Goal: Information Seeking & Learning: Learn about a topic

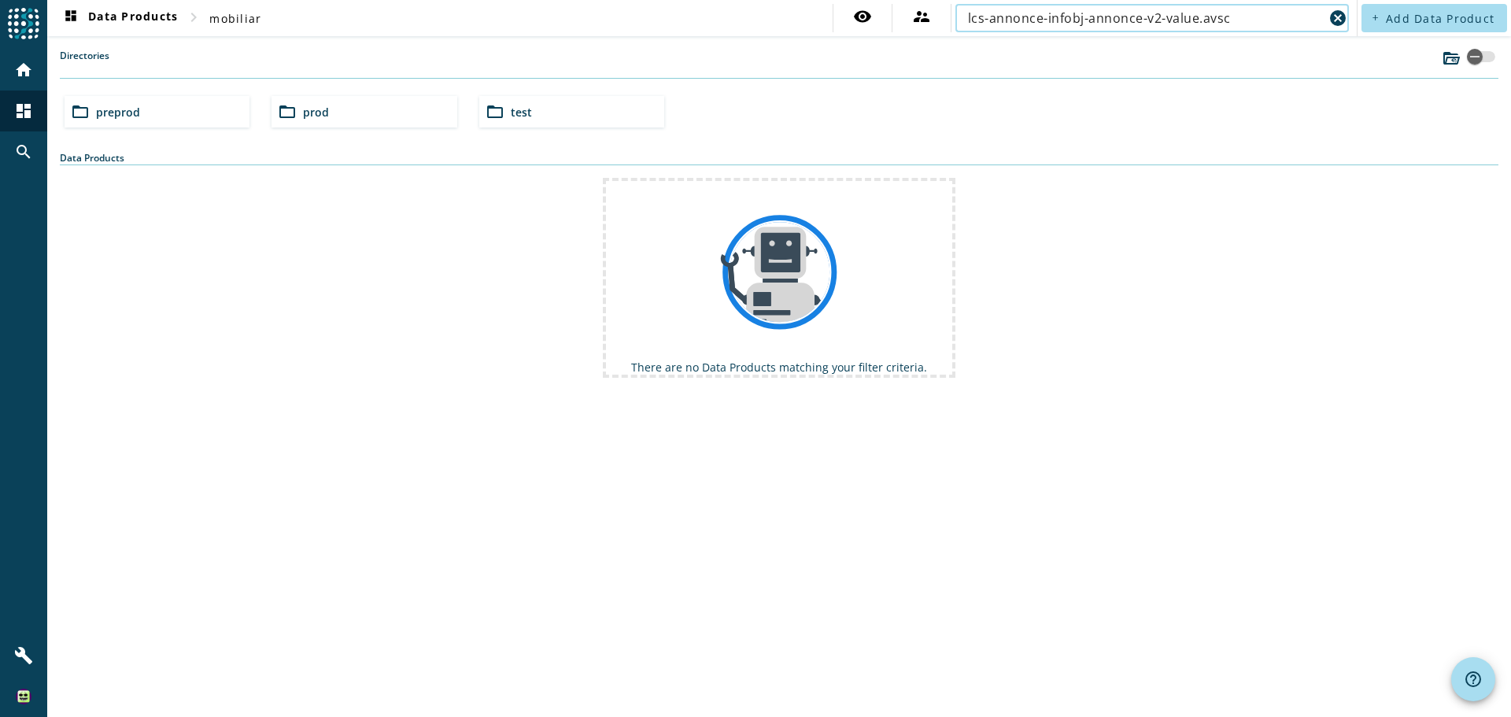
drag, startPoint x: 1186, startPoint y: 25, endPoint x: 1351, endPoint y: 27, distance: 164.4
click at [1351, 27] on div "lcs-annonce-infobj-annonce-v2-value.avsc cancel" at bounding box center [1151, 18] width 401 height 28
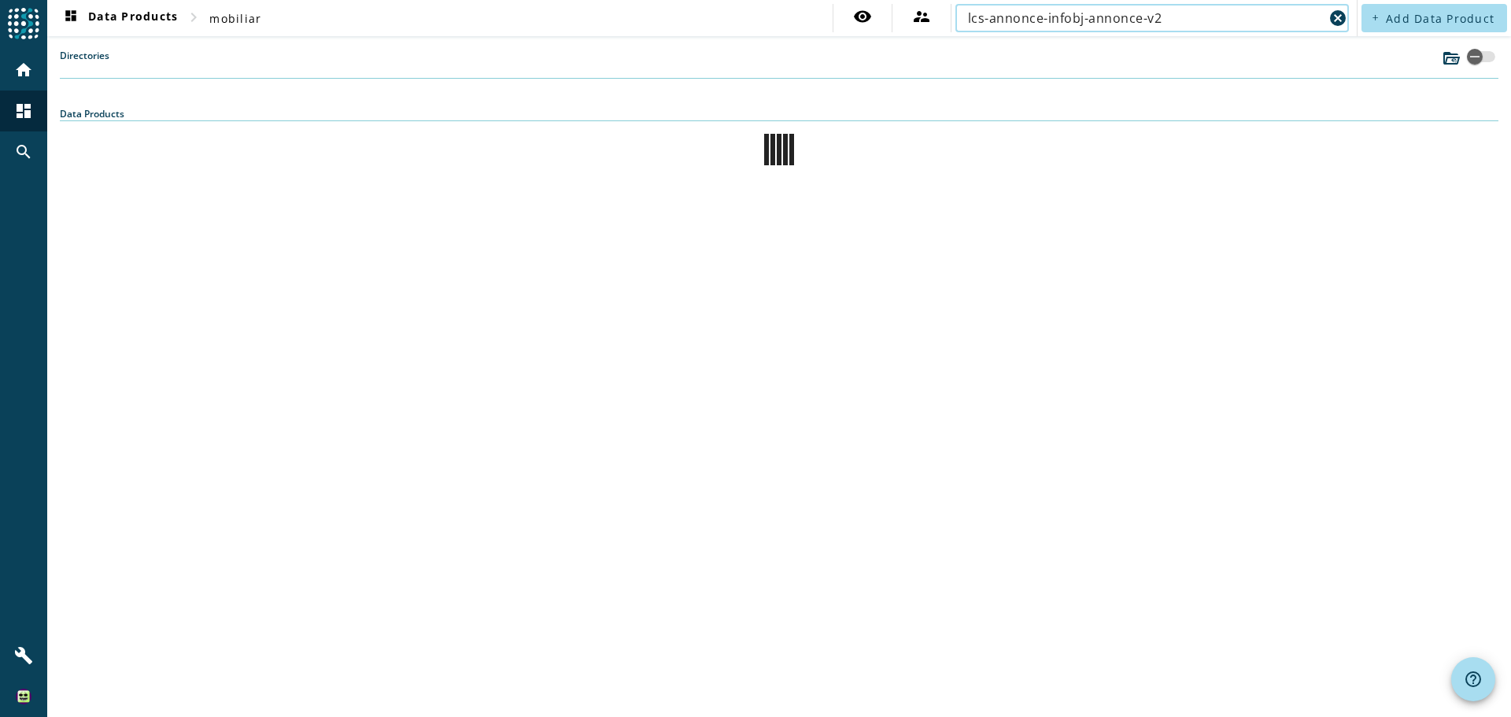
type input "lcs-annonce-infobj-annonce-v2"
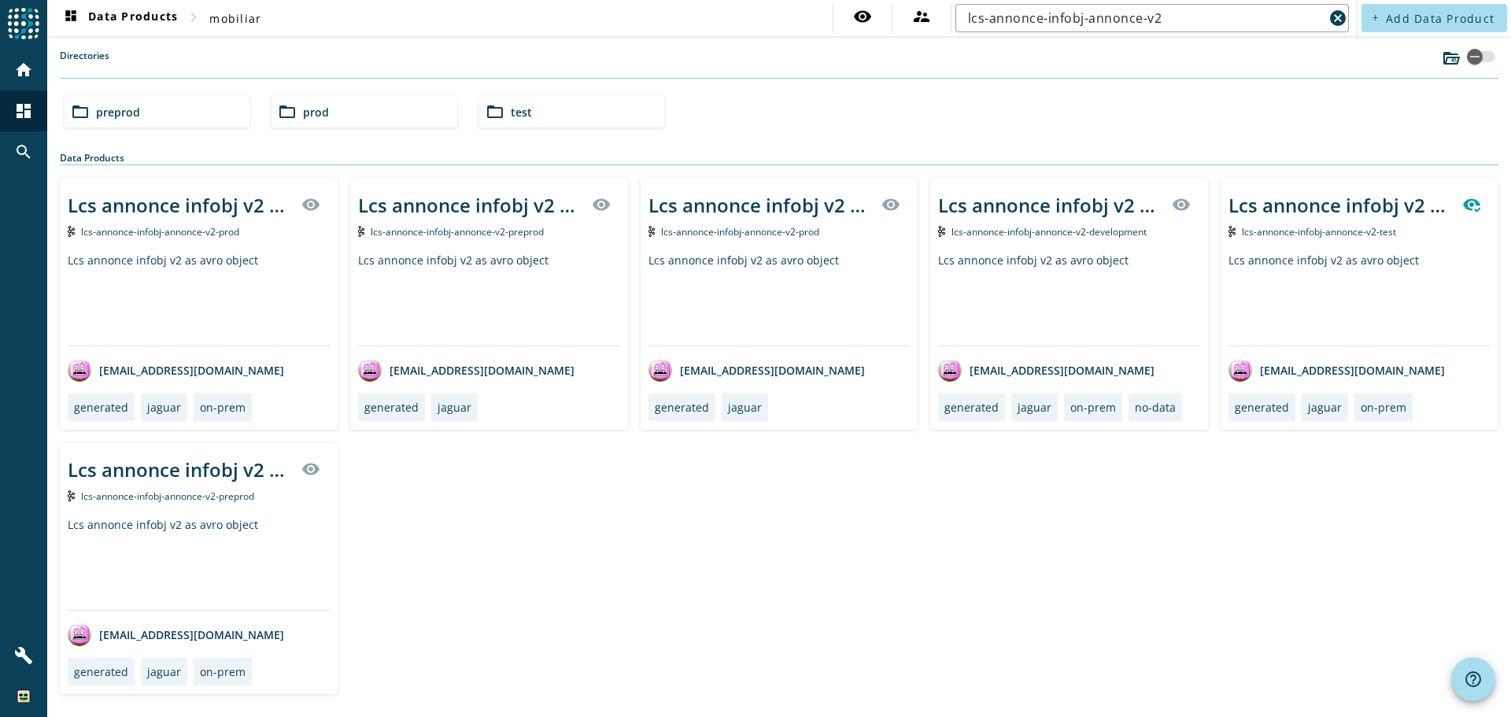
click at [208, 118] on div "folder_open preprod" at bounding box center [157, 111] width 185 height 31
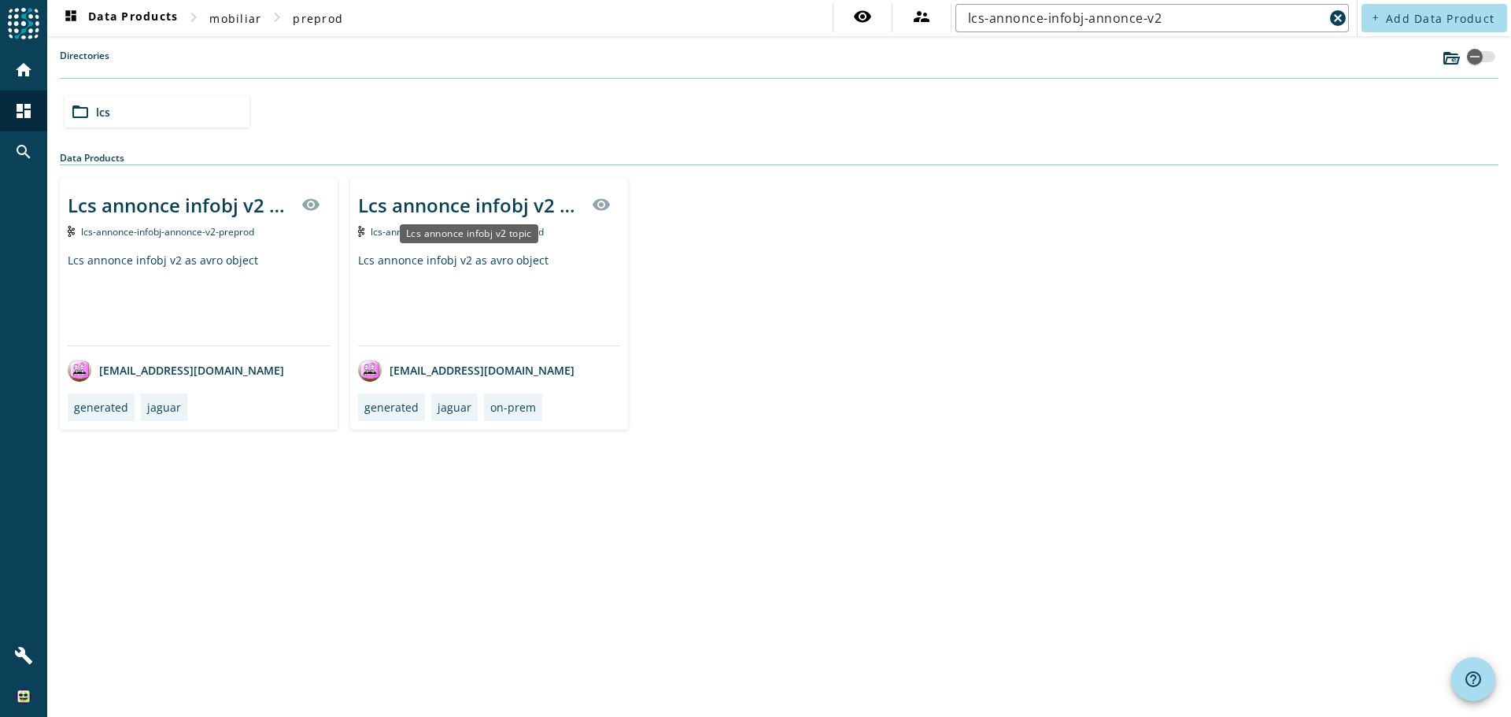
click at [507, 203] on div "Lcs annonce infobj v2 topic" at bounding box center [470, 205] width 224 height 26
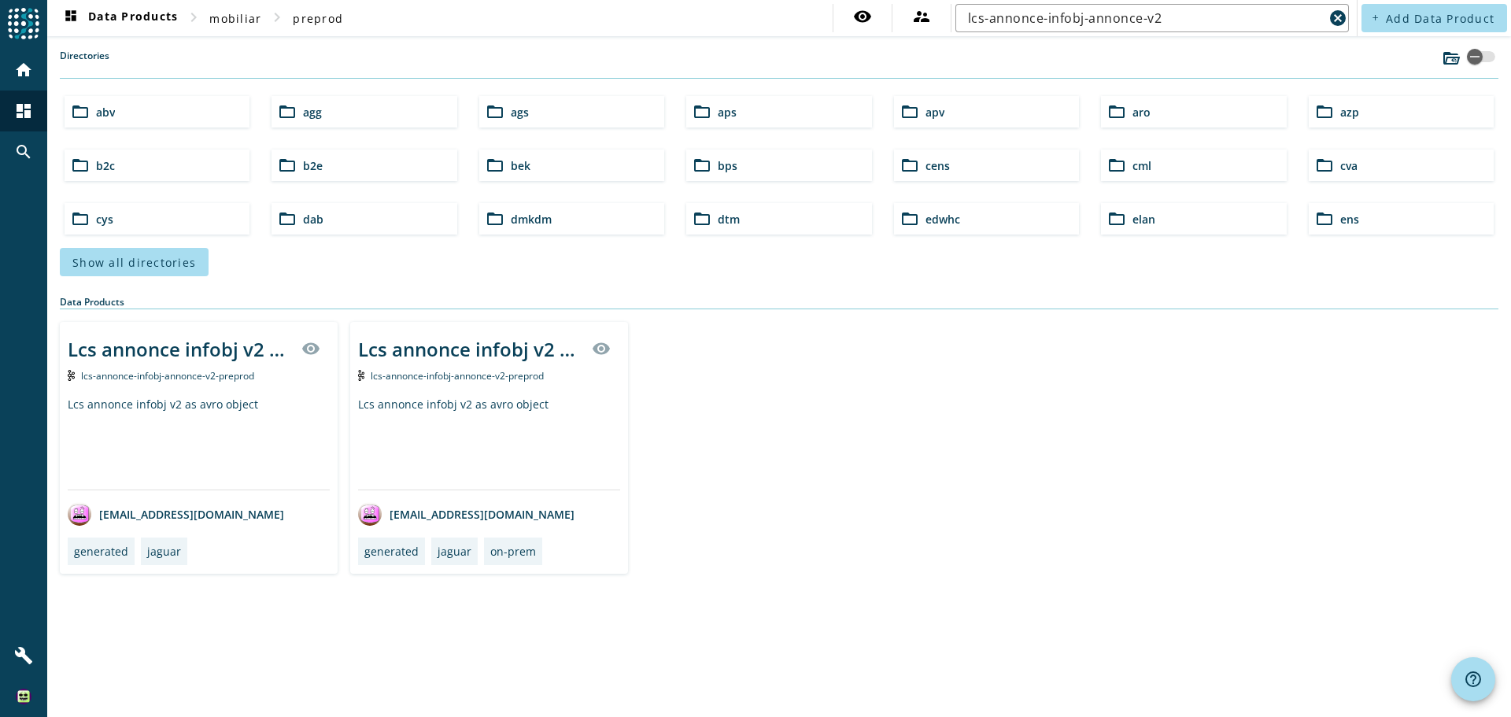
click at [224, 408] on div "Lcs annonce infobj v2 as avro object" at bounding box center [199, 443] width 262 height 93
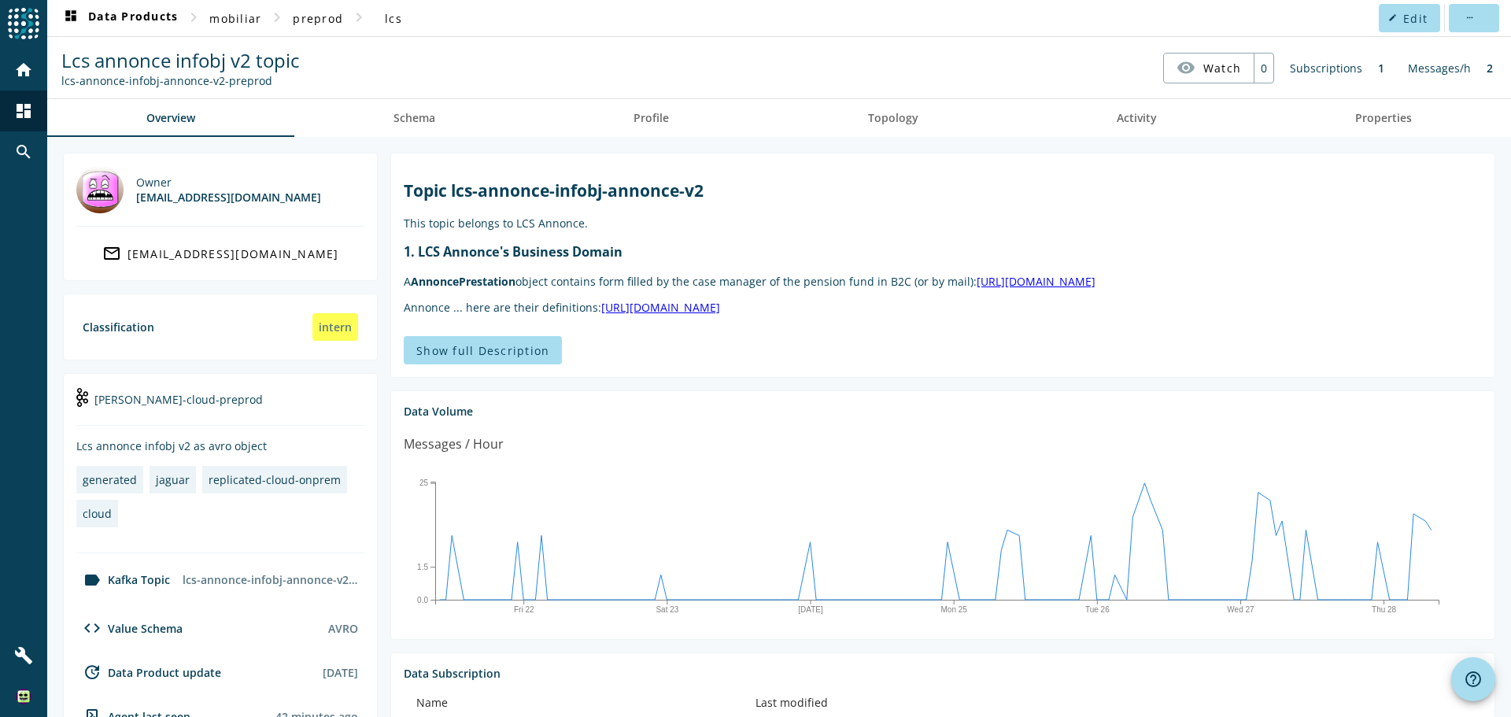
scroll to position [249, 0]
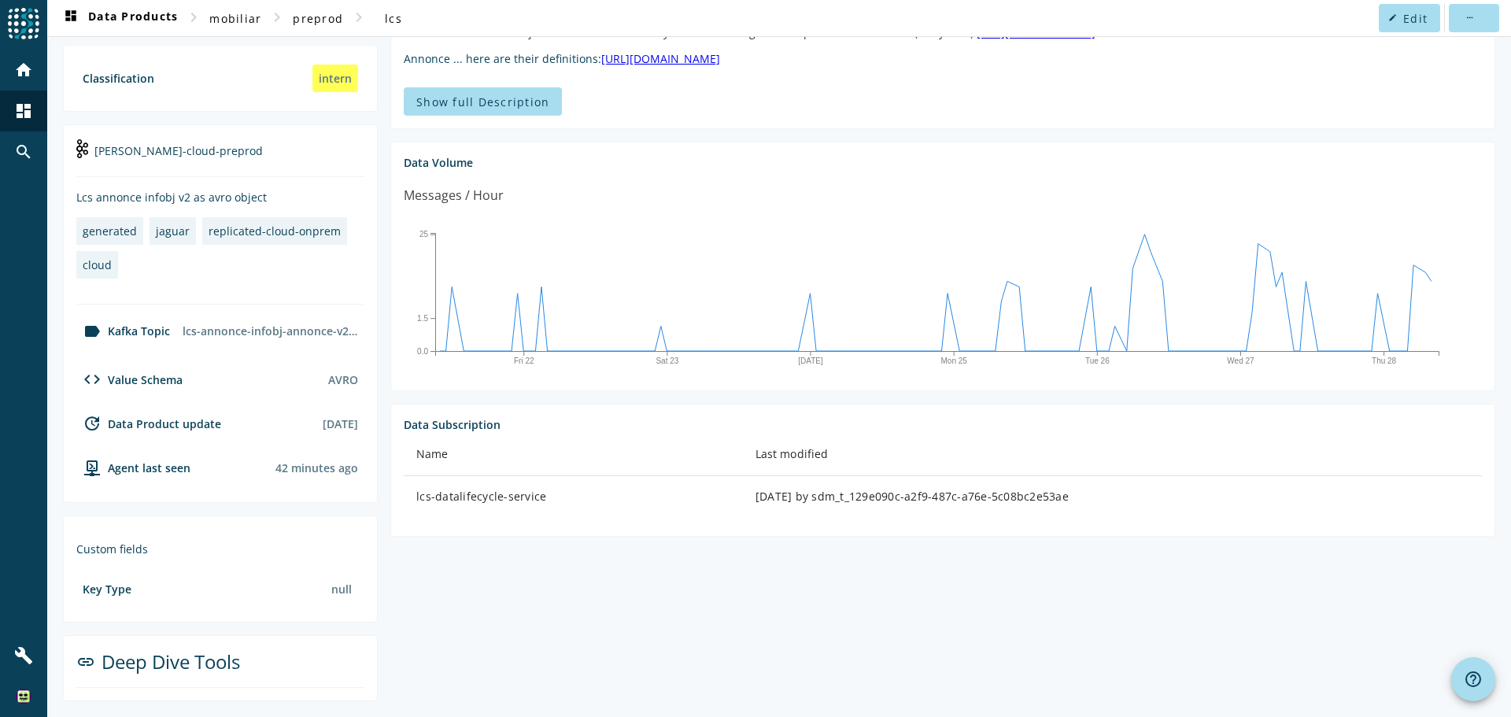
click at [471, 632] on section "Topic lcs-annonce-infobj-annonce-v2 This topic belongs to LCS Annonce. 1. LCS A…" at bounding box center [936, 302] width 1117 height 797
click at [595, 581] on section "Topic lcs-annonce-infobj-annonce-v2 This topic belongs to LCS Annonce. 1. LCS A…" at bounding box center [936, 302] width 1117 height 797
click at [244, 669] on div "link Deep Dive Tools" at bounding box center [220, 667] width 288 height 39
click at [153, 664] on div "link Deep Dive Tools" at bounding box center [220, 667] width 288 height 39
click at [79, 666] on mat-icon "link" at bounding box center [85, 661] width 19 height 19
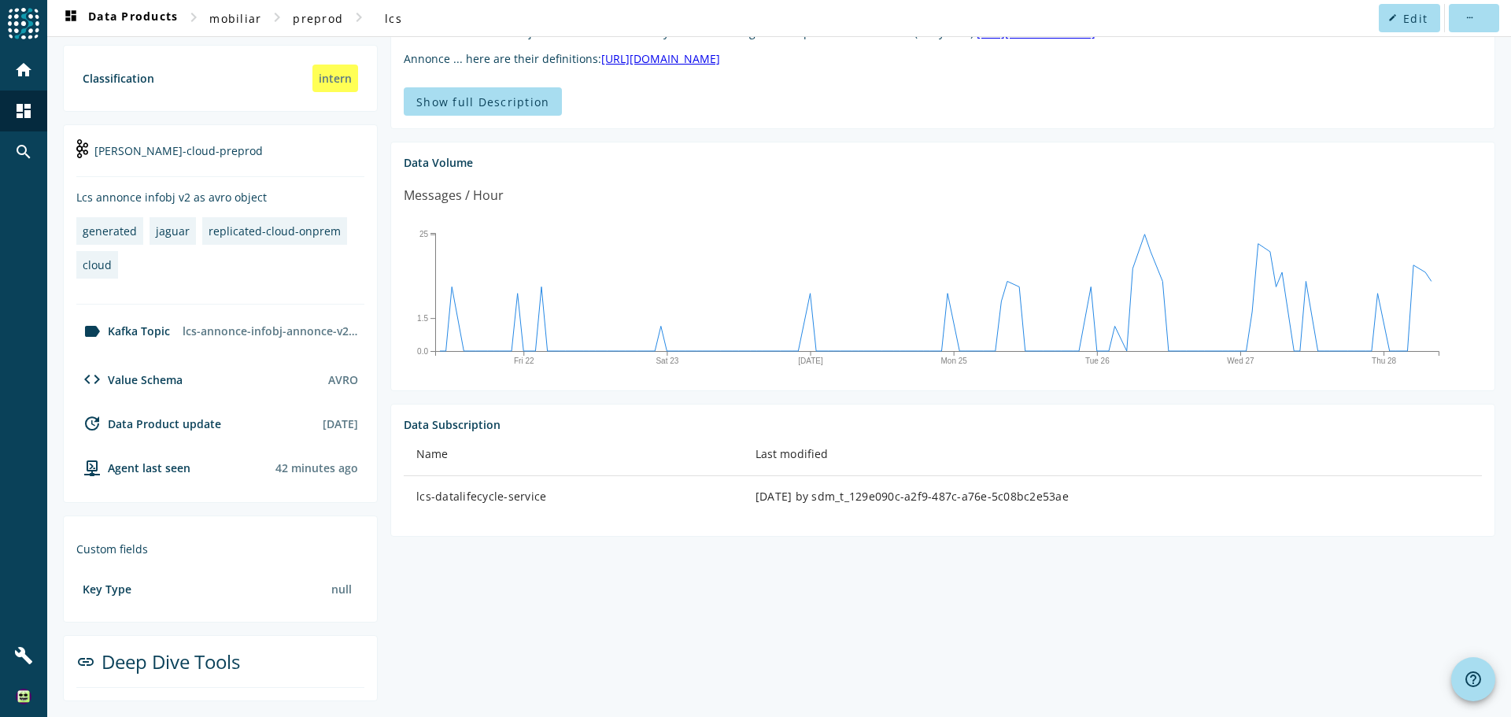
scroll to position [0, 0]
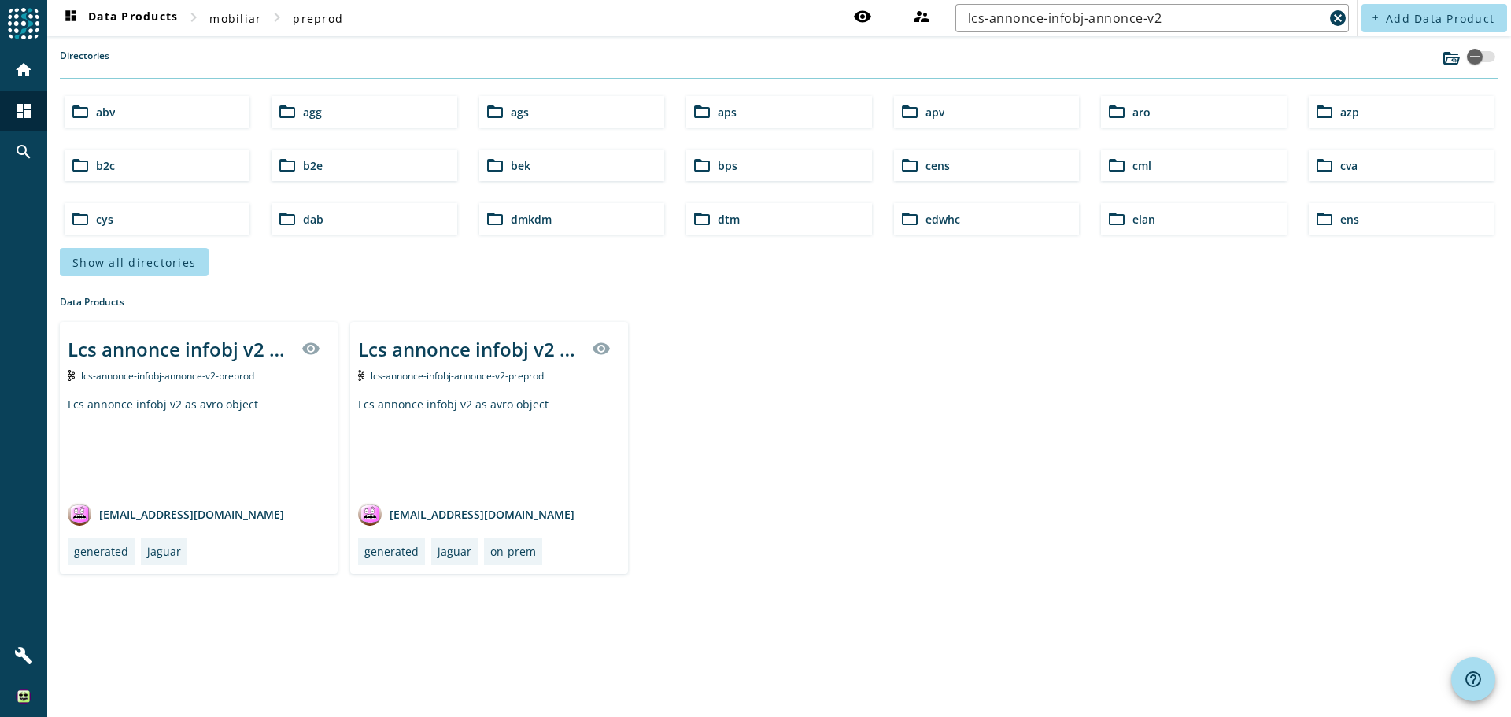
click at [381, 395] on div "Lcs annonce infobj v2 topic visibility lcs-annonce-infobj-annonce-v2-preprod Lc…" at bounding box center [489, 448] width 278 height 252
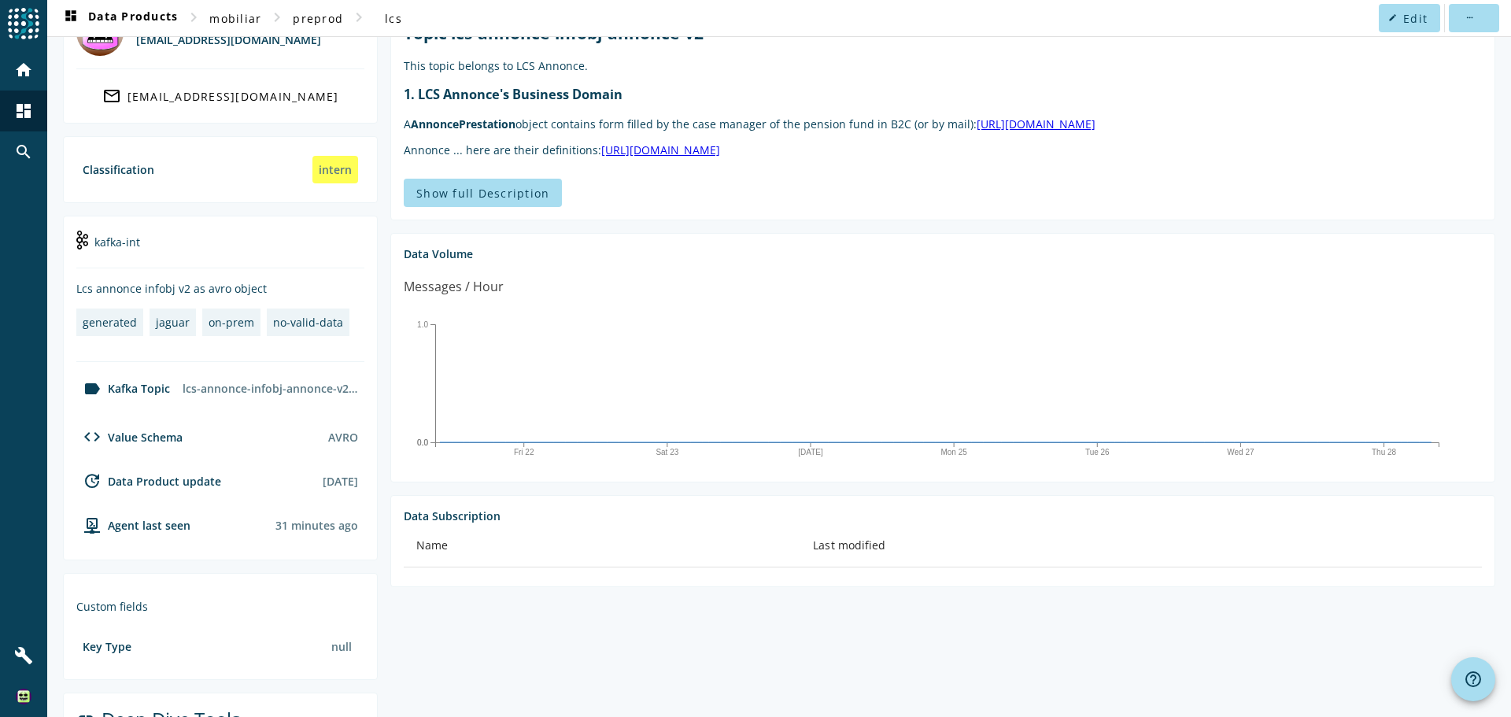
scroll to position [295, 0]
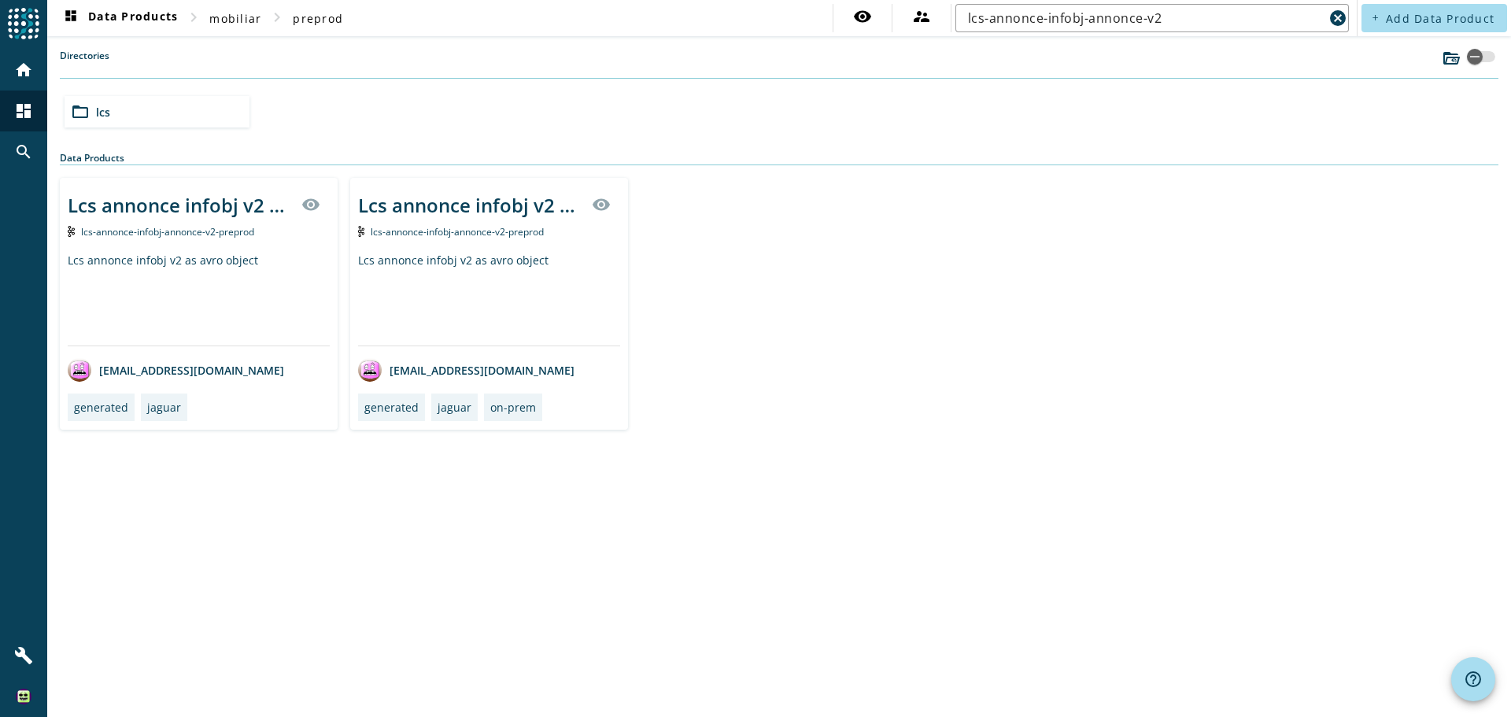
click at [177, 280] on div "Lcs annonce infobj v2 as avro object" at bounding box center [199, 299] width 262 height 93
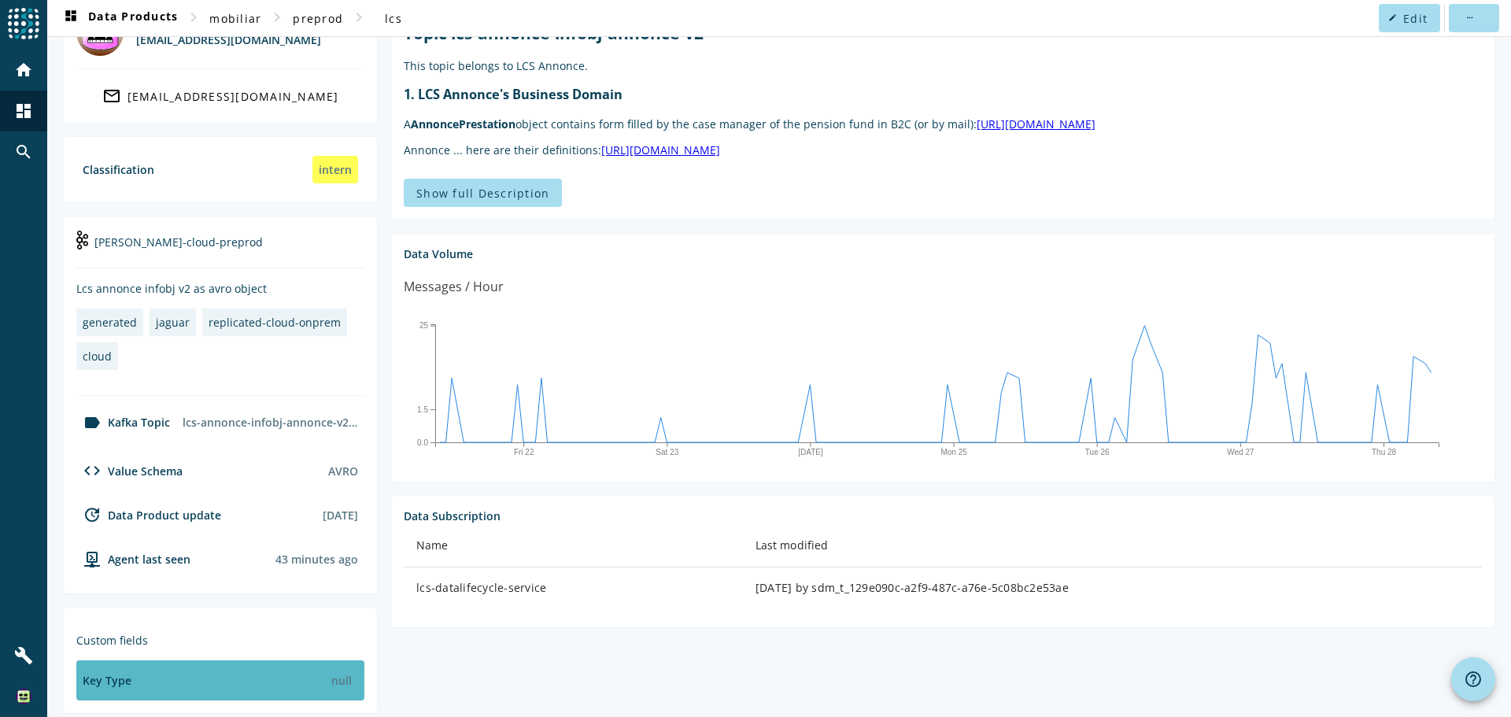
scroll to position [249, 0]
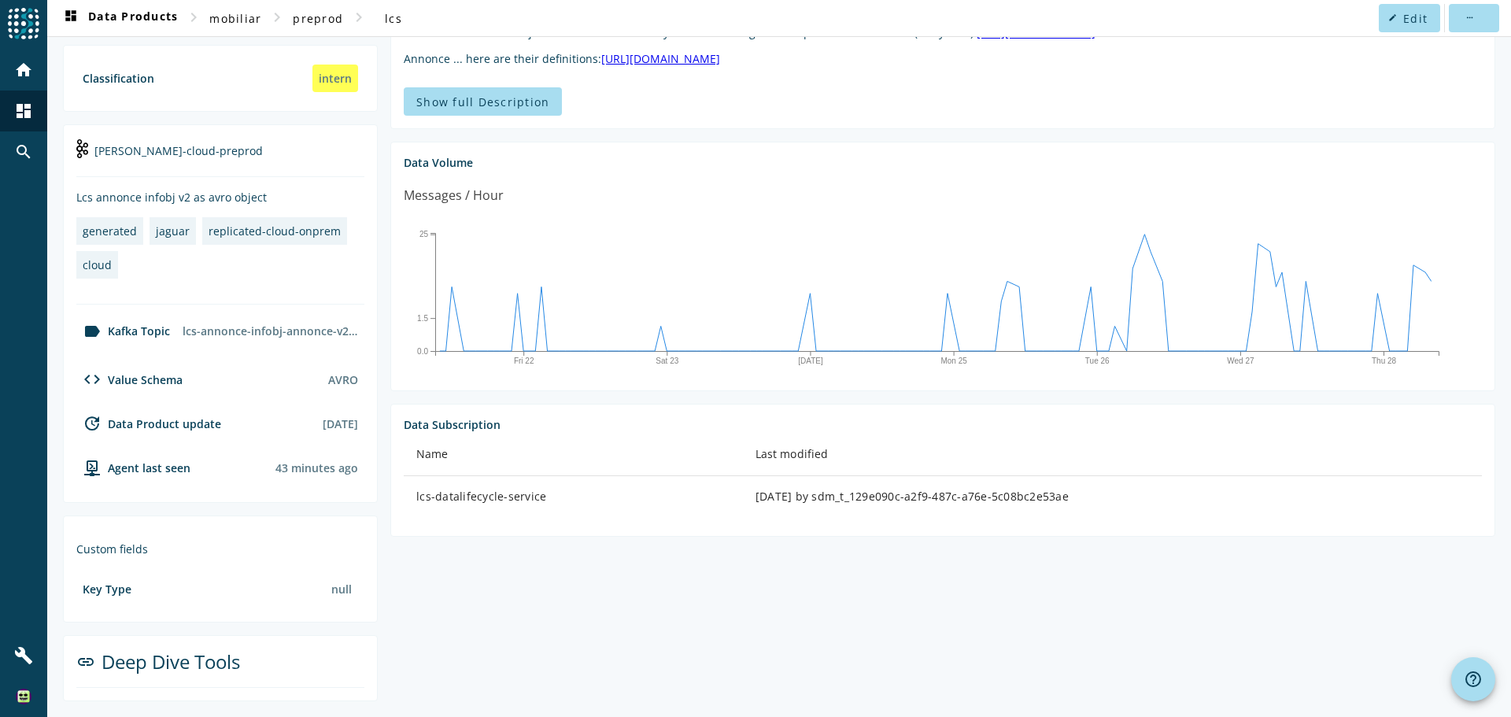
click at [198, 654] on div "link Deep Dive Tools" at bounding box center [220, 667] width 288 height 39
drag, startPoint x: 506, startPoint y: 99, endPoint x: 797, endPoint y: 257, distance: 331.3
click at [797, 257] on section "Topic lcs-annonce-infobj-annonce-v2 This topic belongs to LCS Annonce. 1. LCS A…" at bounding box center [936, 302] width 1117 height 797
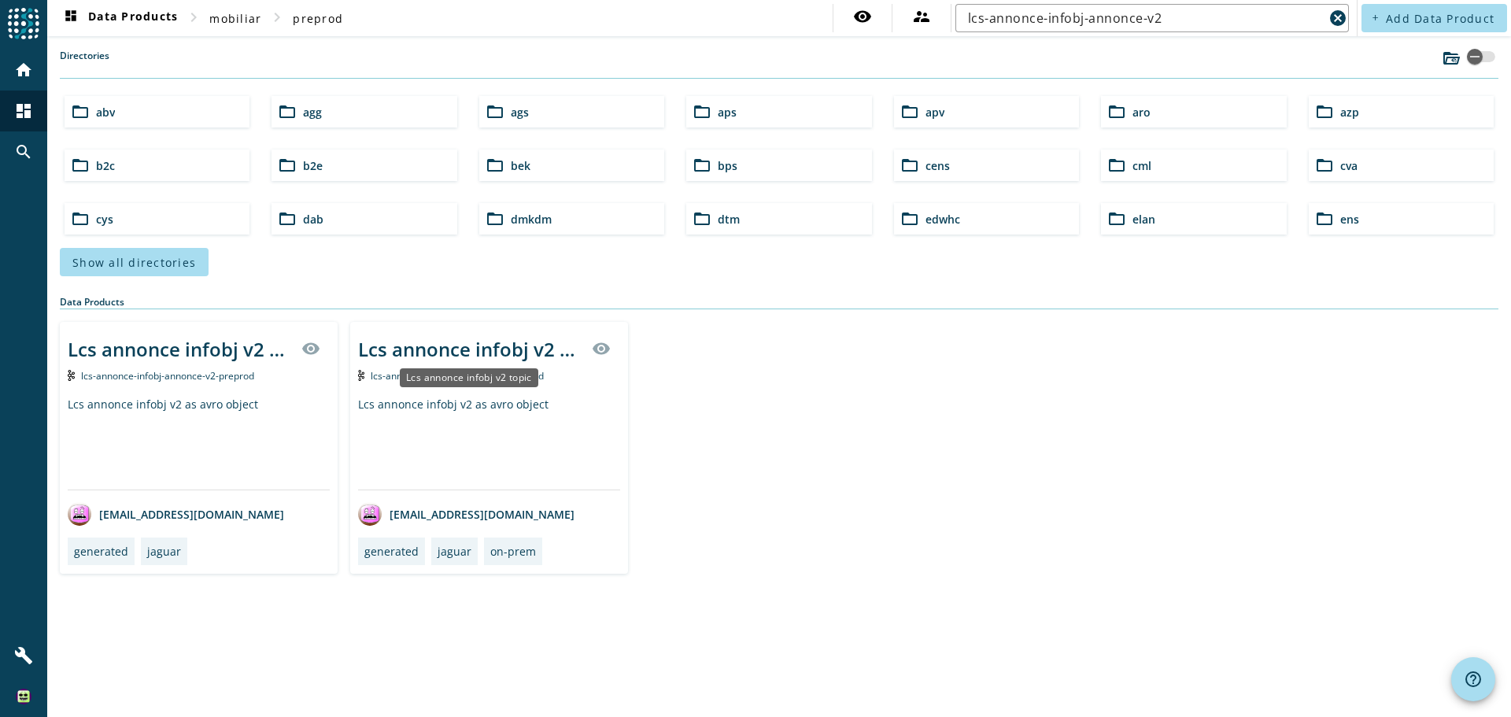
click at [445, 397] on div "Lcs annonce infobj v2 as avro object" at bounding box center [489, 443] width 262 height 93
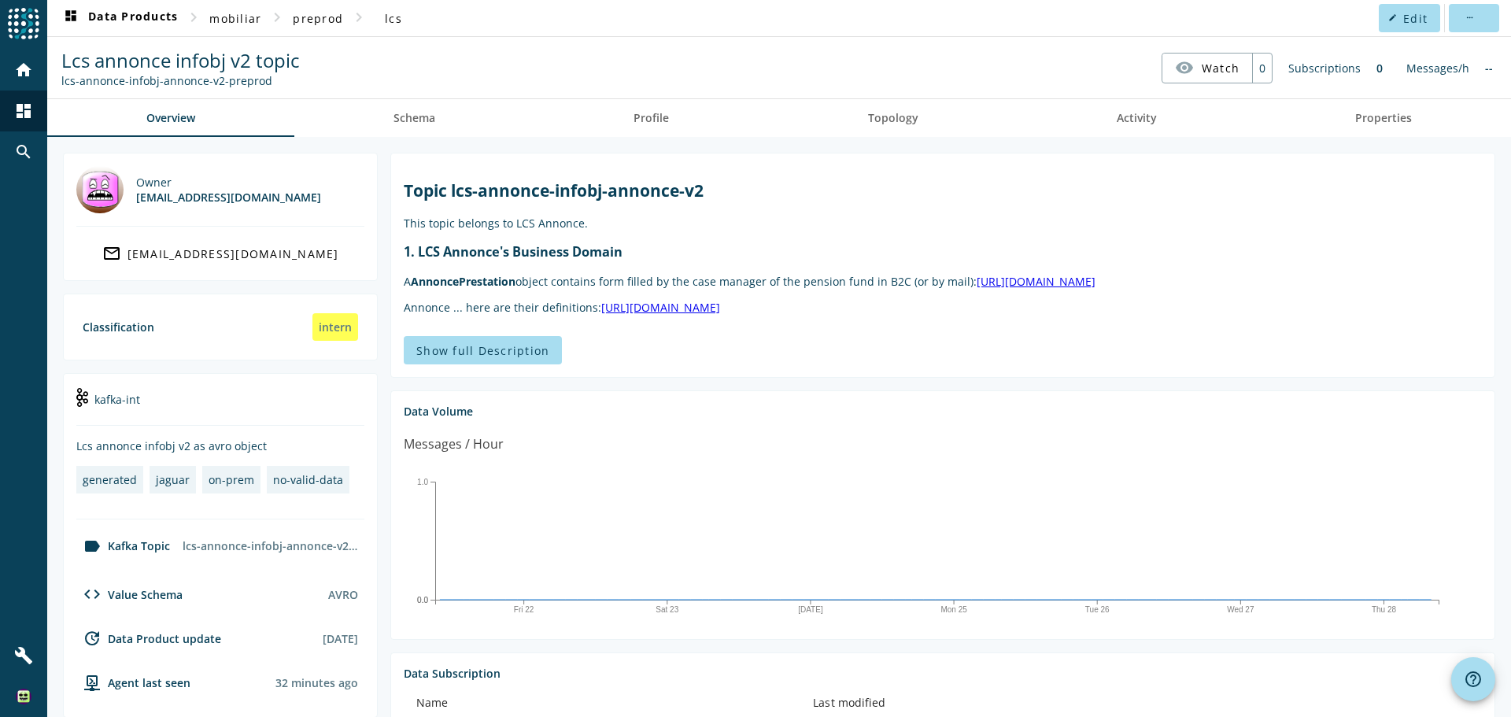
scroll to position [295, 0]
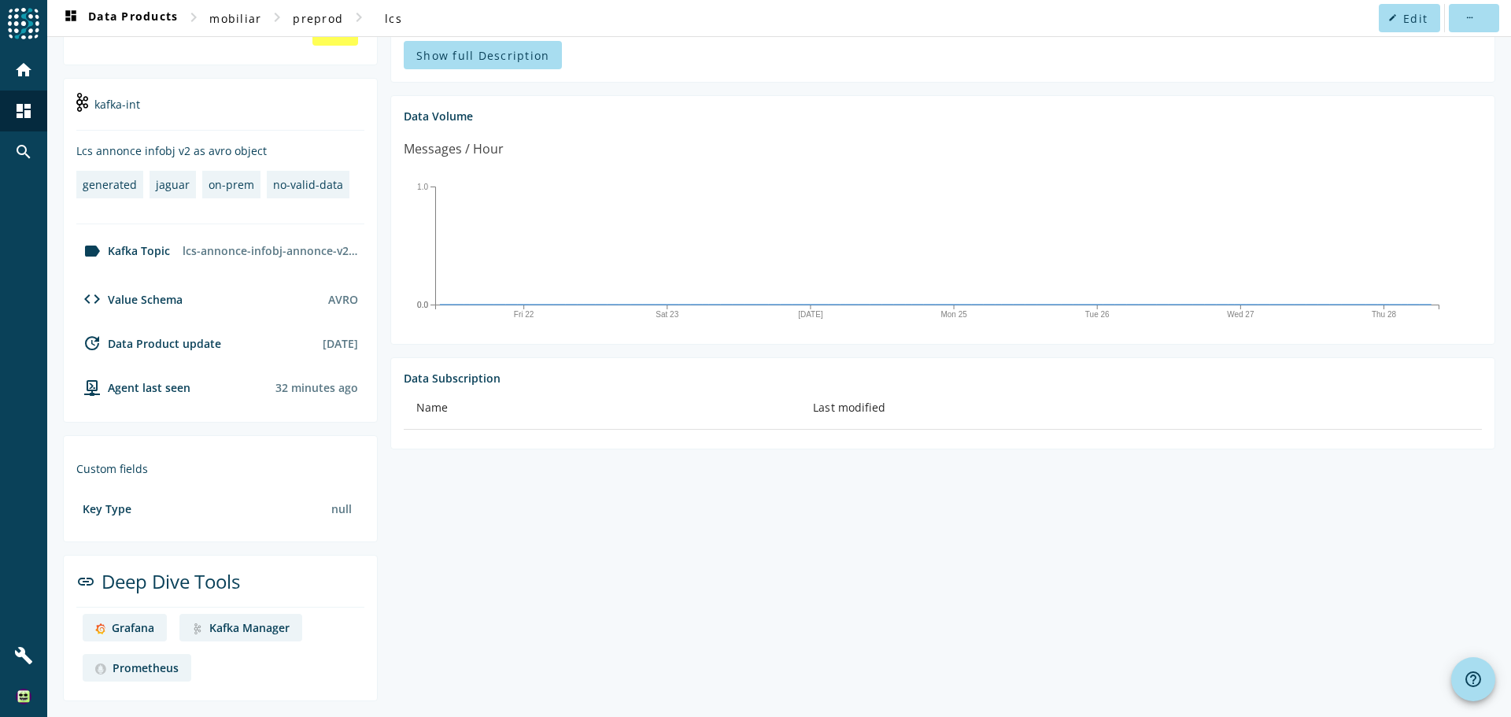
click at [144, 622] on div "Grafana" at bounding box center [133, 627] width 42 height 15
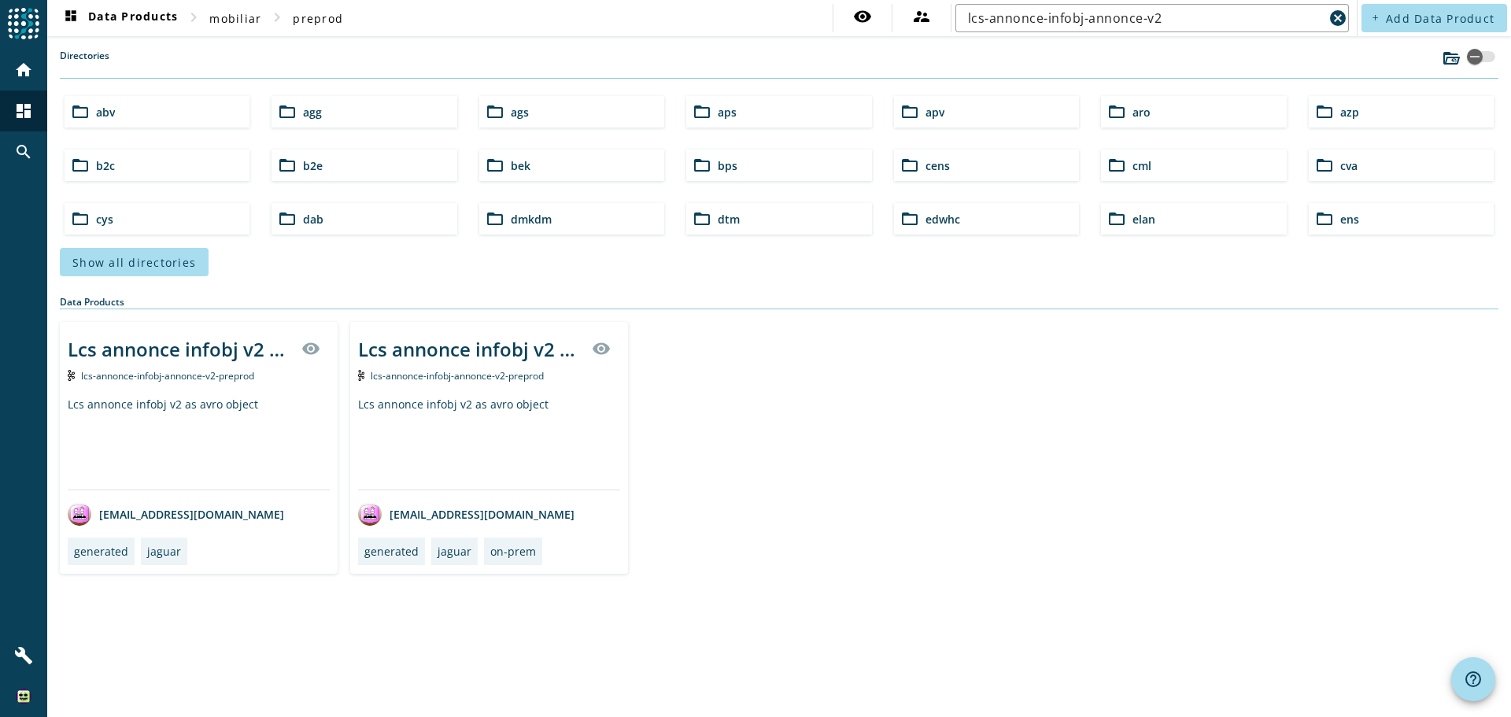
click at [174, 429] on div "Lcs annonce infobj v2 as avro object" at bounding box center [199, 443] width 262 height 93
click at [507, 403] on div "Lcs annonce infobj v2 as avro object" at bounding box center [489, 443] width 262 height 93
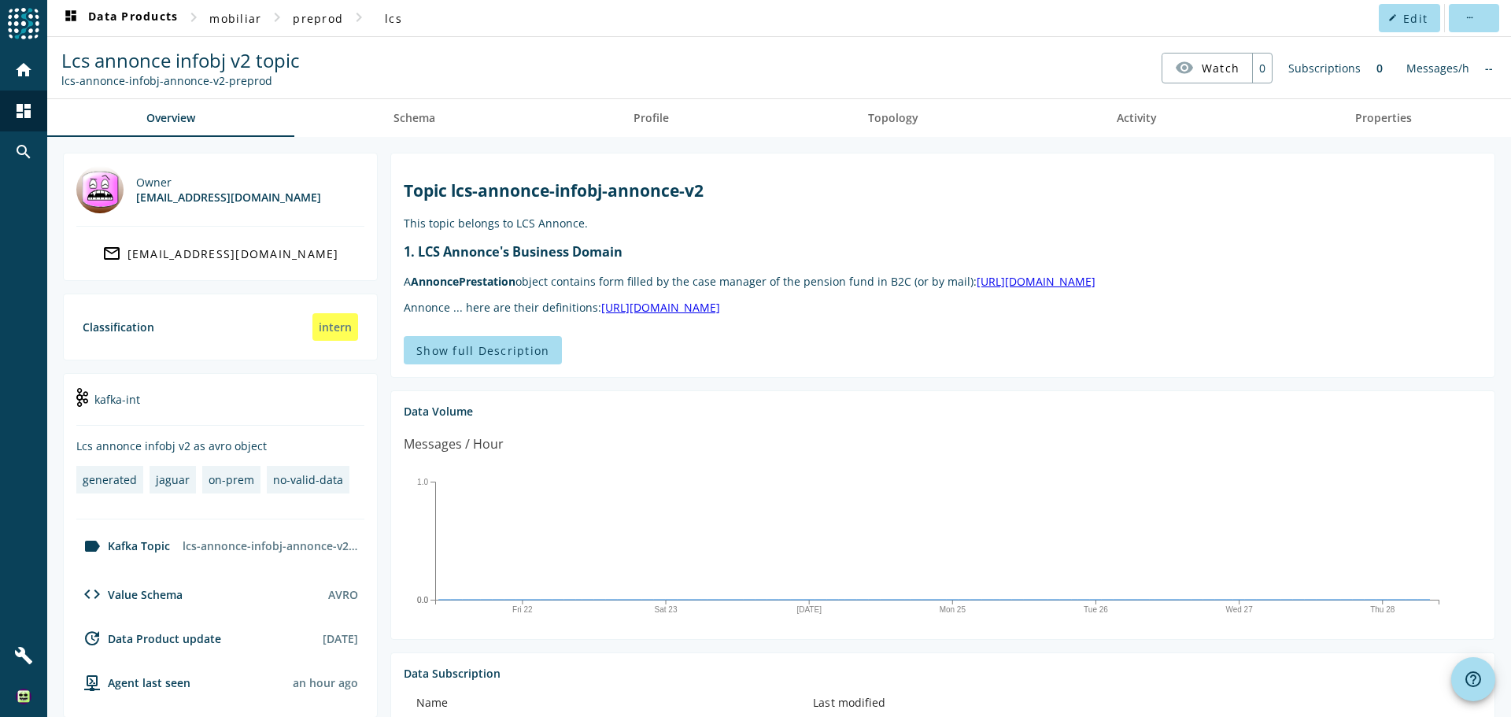
drag, startPoint x: 61, startPoint y: 83, endPoint x: 337, endPoint y: 75, distance: 276.3
click at [337, 75] on nav "Lcs annonce infobj v2 topic lcs-annonce-infobj-annonce-v2-preprod visibility Wa…" at bounding box center [778, 67] width 1451 height 49
drag, startPoint x: 399, startPoint y: 188, endPoint x: 753, endPoint y: 205, distance: 354.4
click at [753, 205] on section "Topic lcs-annonce-infobj-annonce-v2 This topic belongs to LCS Annonce. 1. LCS A…" at bounding box center [942, 265] width 1105 height 225
copy h2 "Topic lcs-annonce-infobj-annonce-v2"
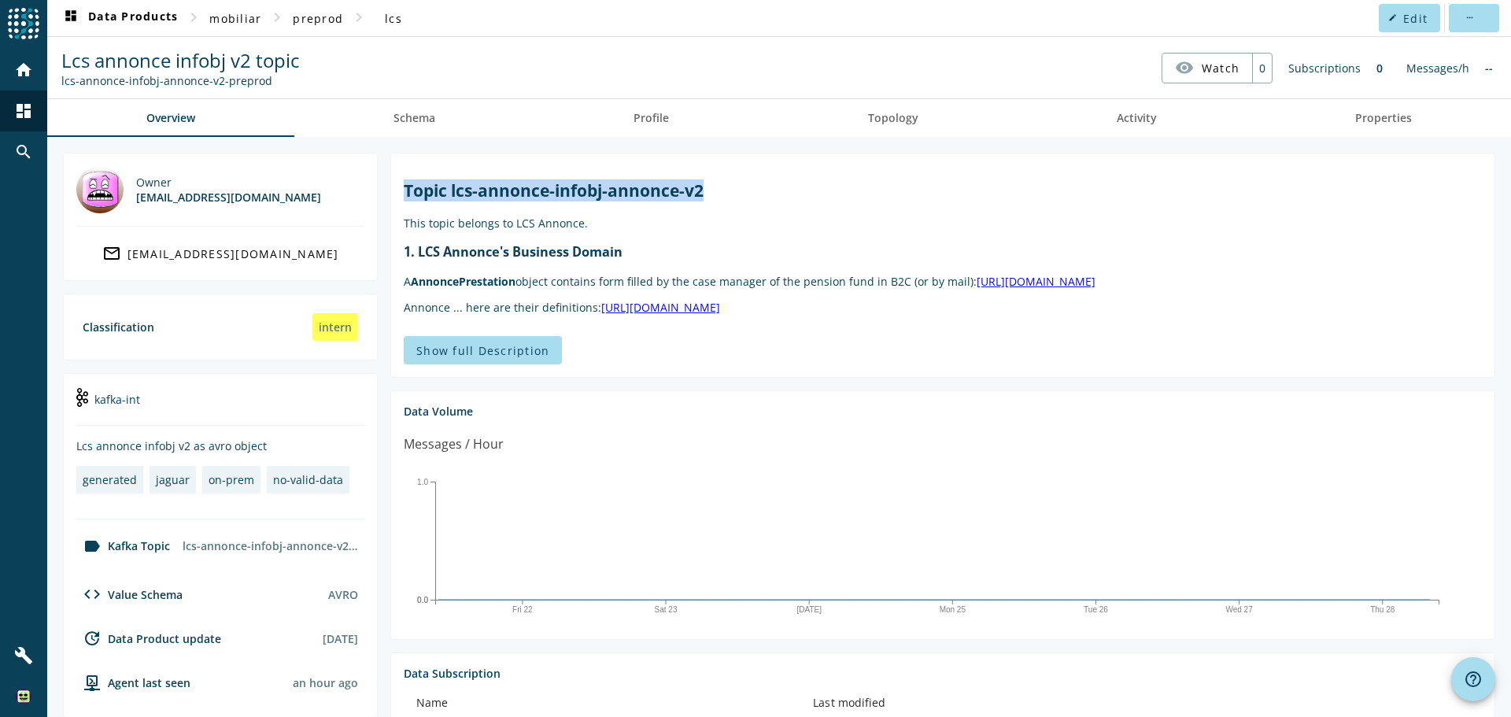
drag, startPoint x: 61, startPoint y: 83, endPoint x: 286, endPoint y: 82, distance: 225.0
click at [286, 82] on div "Lcs annonce infobj v2 topic lcs-annonce-infobj-annonce-v2-preprod" at bounding box center [180, 67] width 246 height 41
copy div "lcs-annonce-infobj-annonce-v2-preprod"
